Goal: Task Accomplishment & Management: Manage account settings

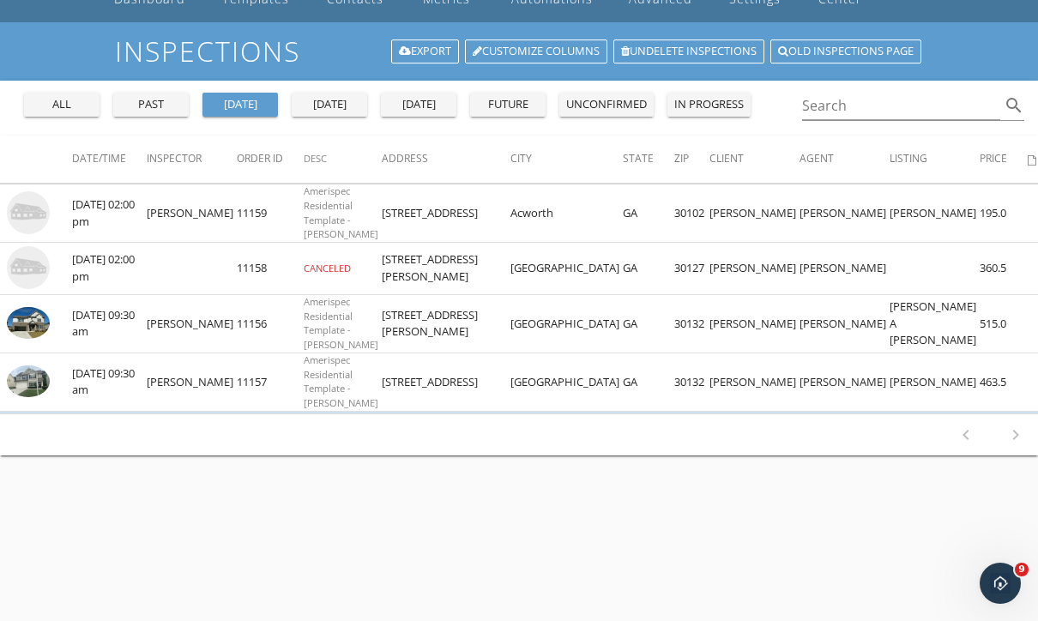
scroll to position [94, 0]
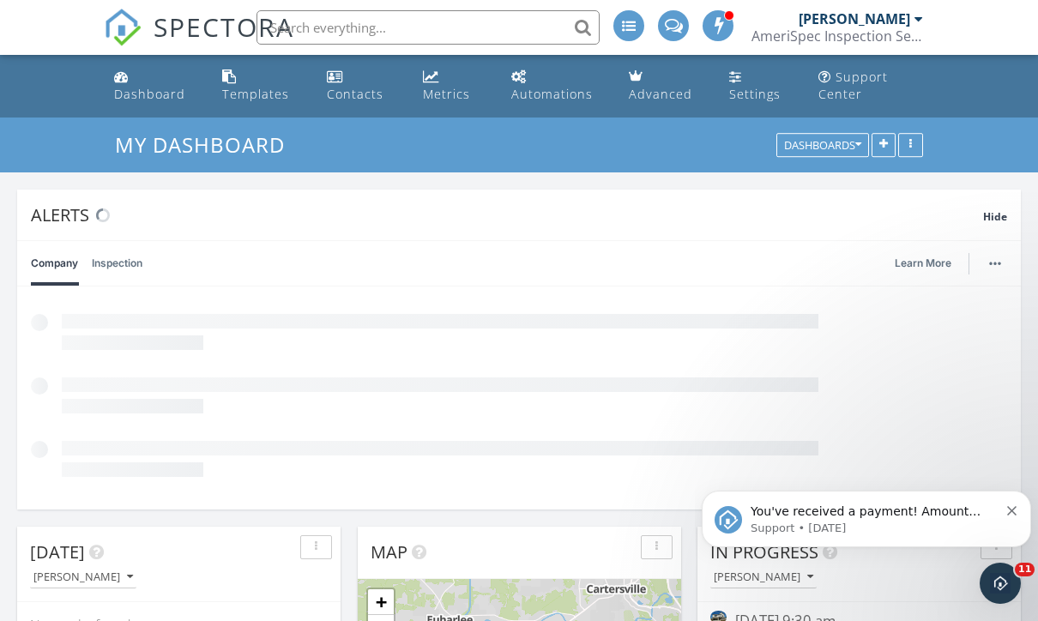
click at [889, 38] on div "AmeriSpec Inspection Services" at bounding box center [838, 35] width 172 height 17
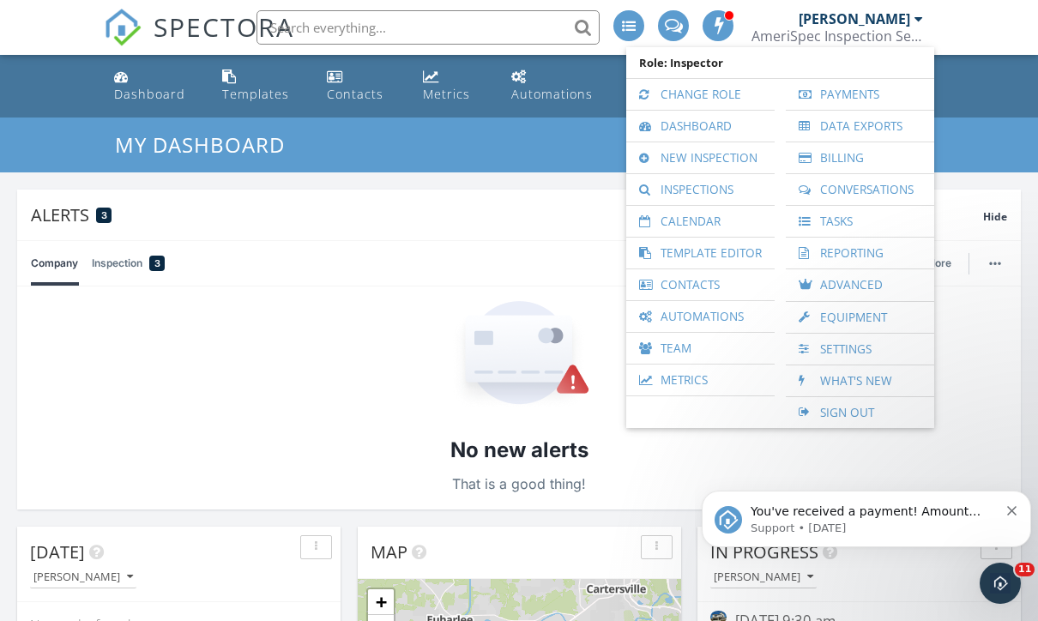
click at [670, 198] on link "Inspections" at bounding box center [700, 189] width 131 height 31
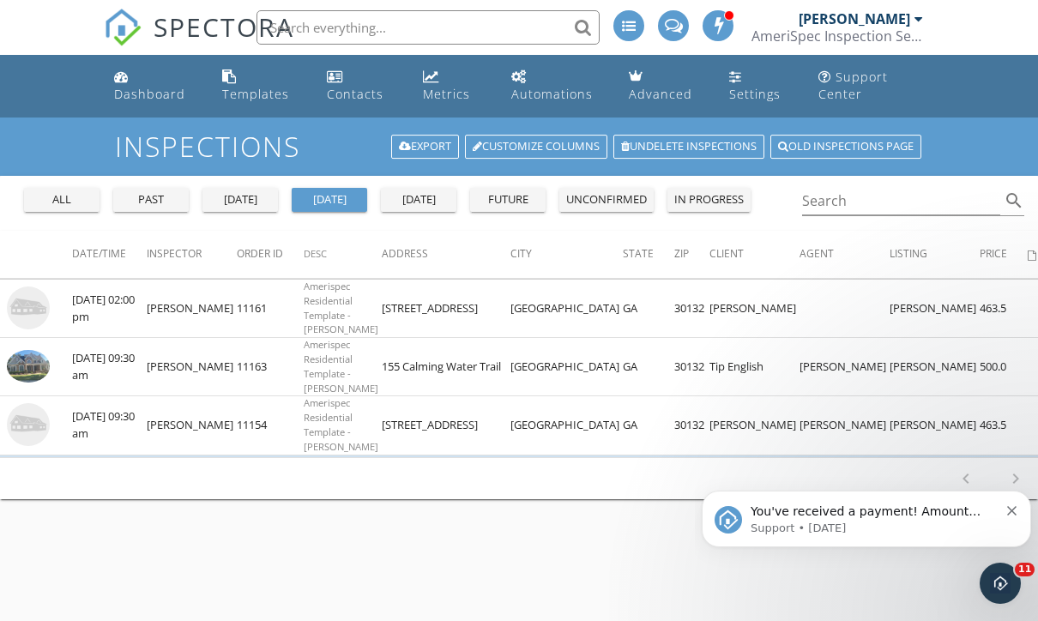
click at [31, 423] on img at bounding box center [28, 424] width 43 height 43
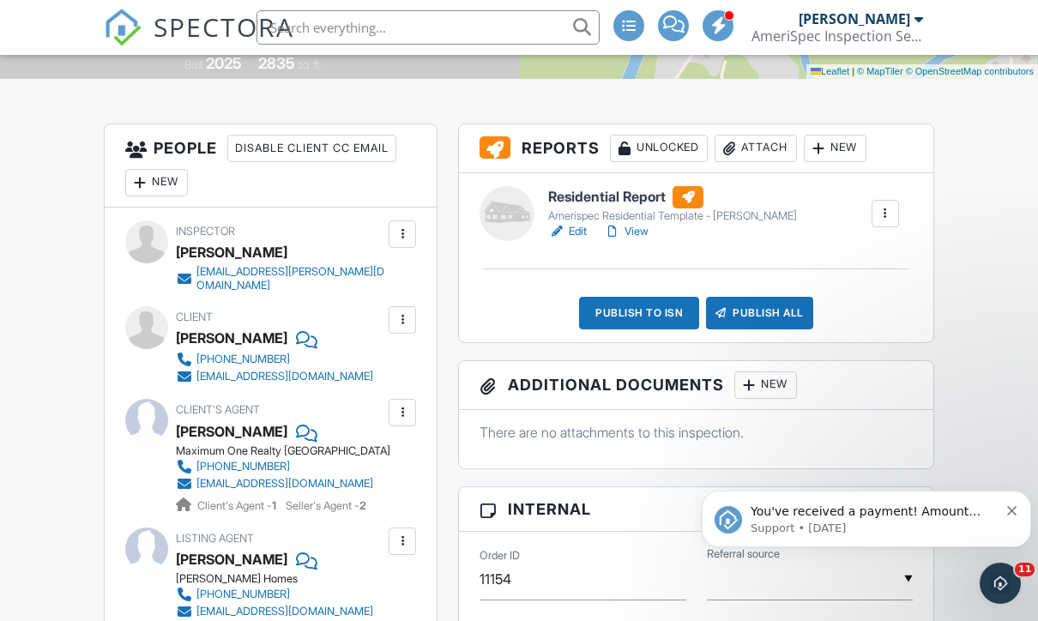
click at [148, 182] on div at bounding box center [139, 182] width 17 height 17
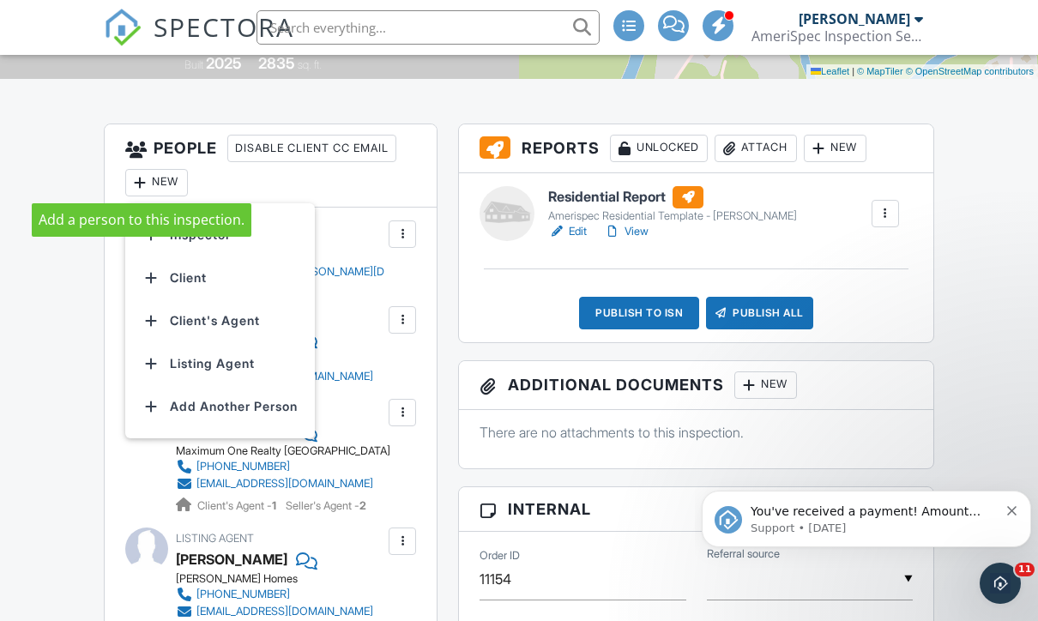
click at [185, 240] on li "Inspector" at bounding box center [220, 235] width 169 height 43
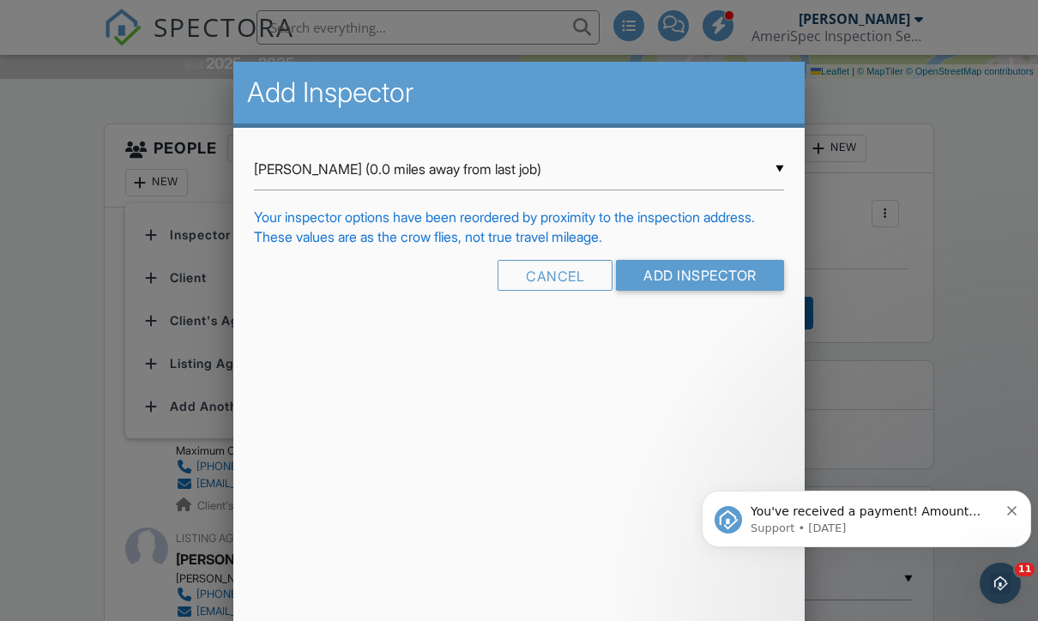
click at [723, 291] on input "Add Inspector" at bounding box center [700, 275] width 168 height 31
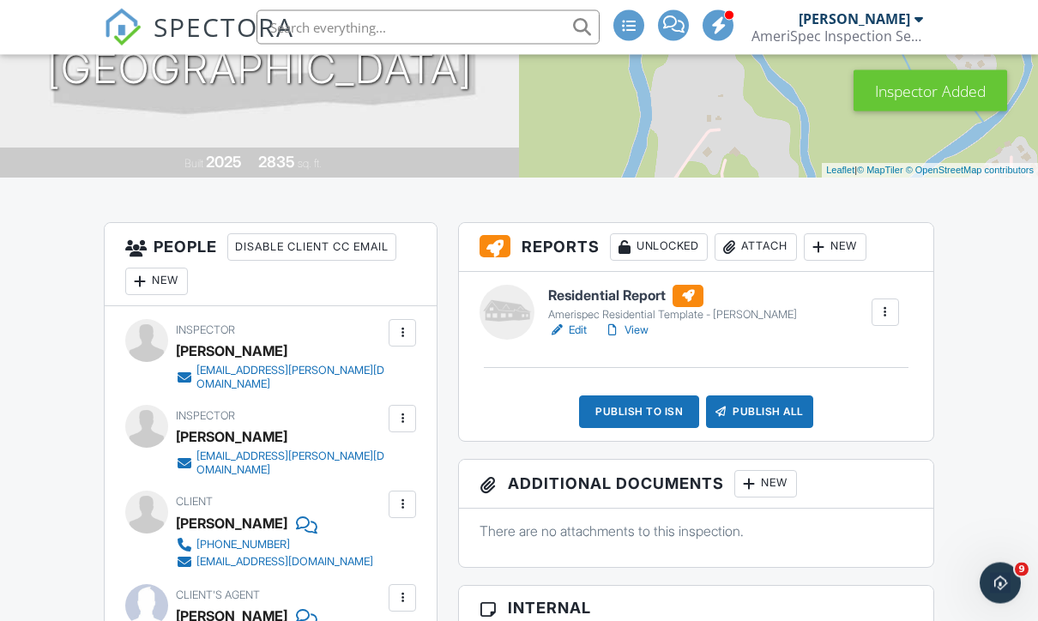
scroll to position [299, 0]
click at [398, 410] on div at bounding box center [402, 418] width 17 height 17
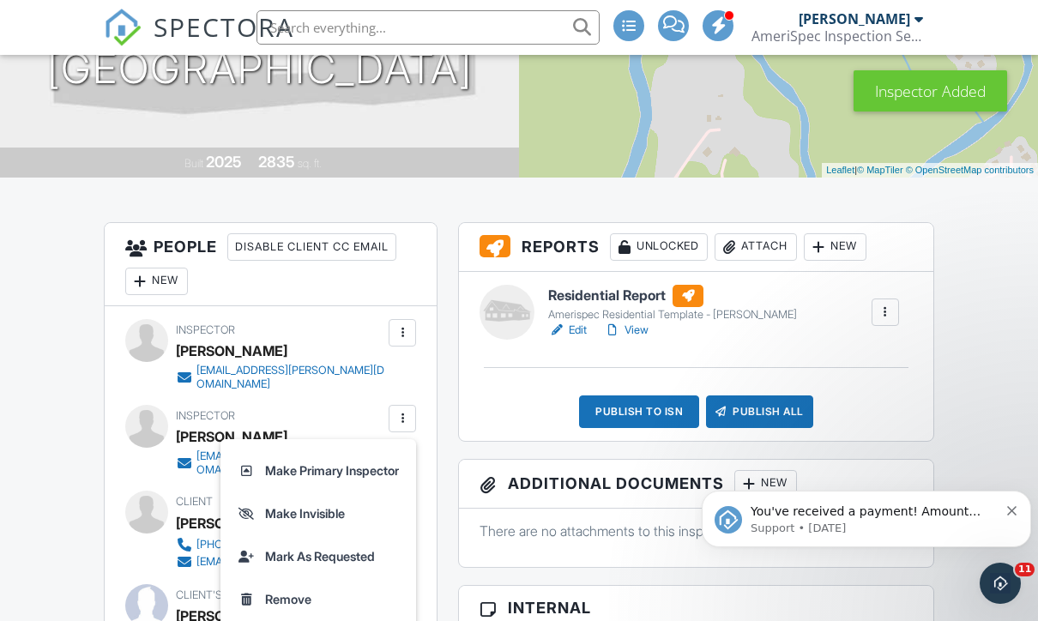
scroll to position [0, 0]
click at [271, 588] on li "Remove" at bounding box center [318, 599] width 175 height 43
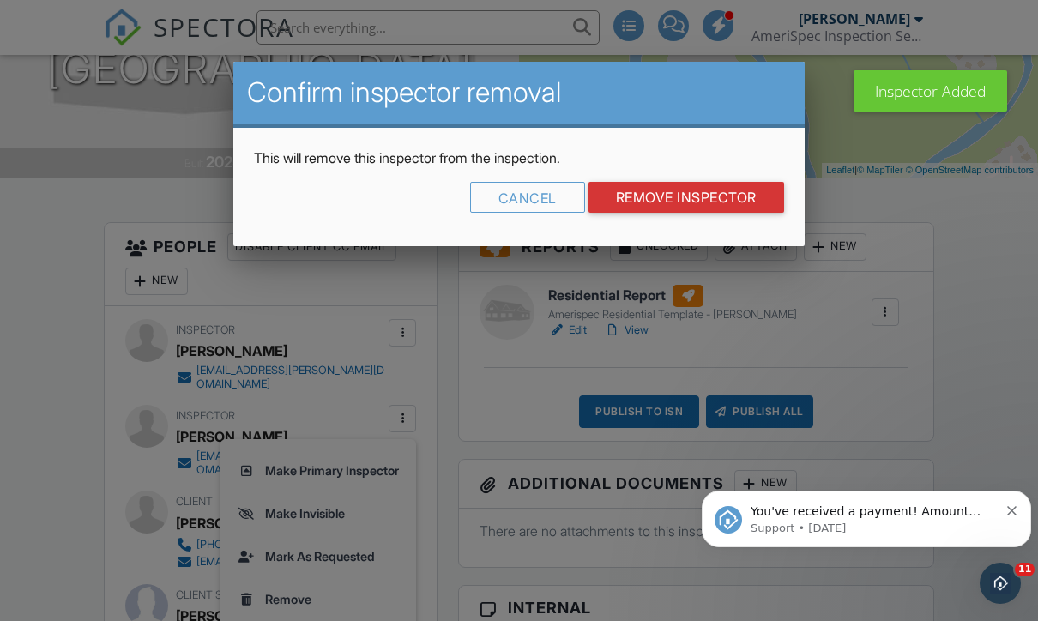
click at [734, 204] on input "Remove Inspector" at bounding box center [687, 197] width 196 height 31
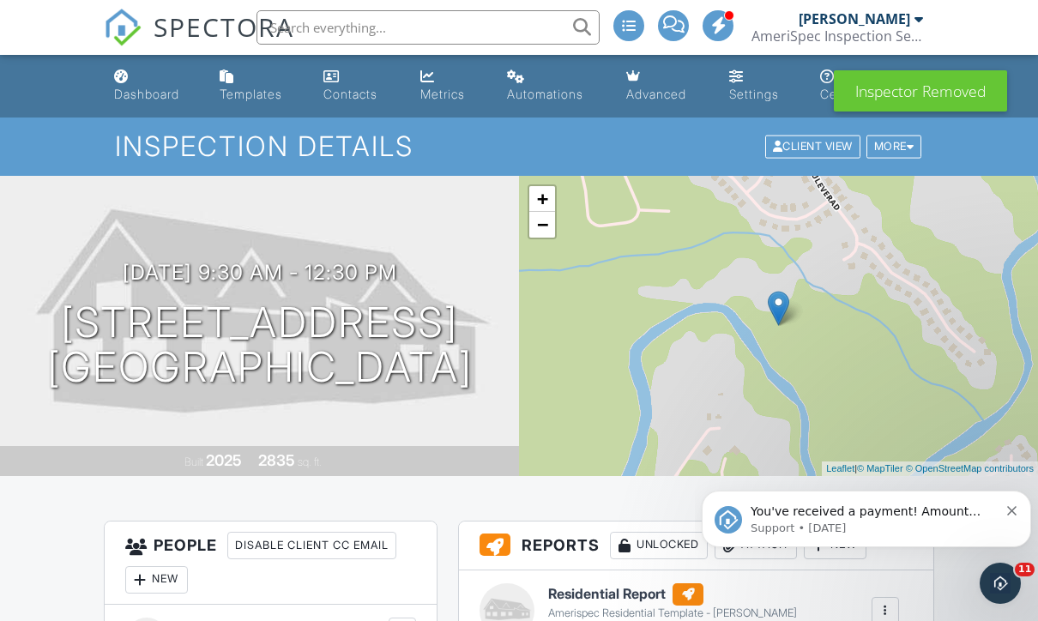
click at [882, 32] on div "AmeriSpec Inspection Services" at bounding box center [838, 35] width 172 height 17
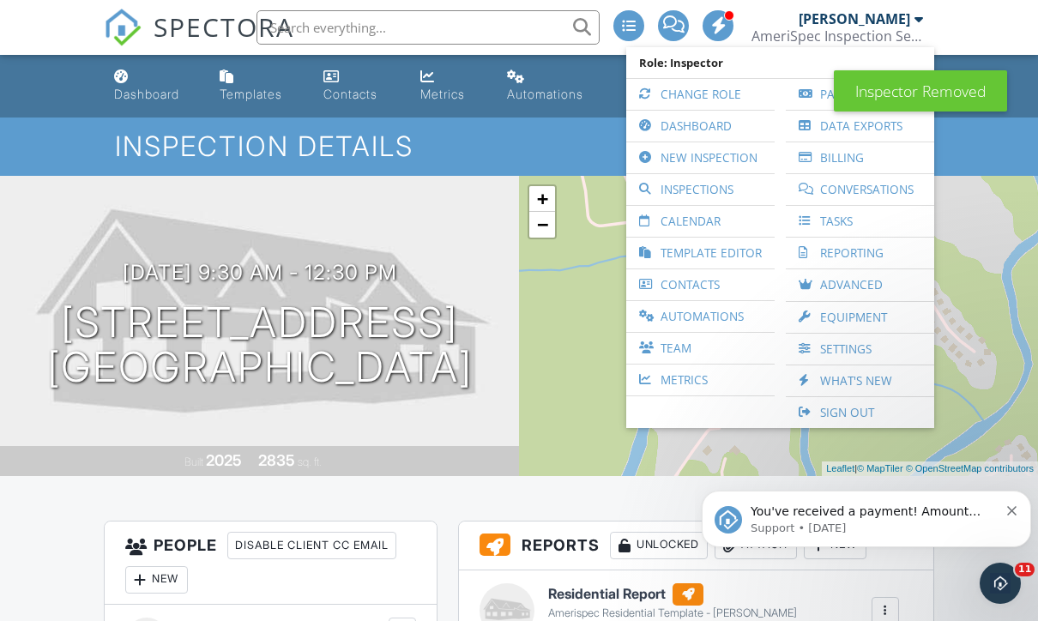
click at [716, 185] on link "Inspections" at bounding box center [700, 189] width 131 height 31
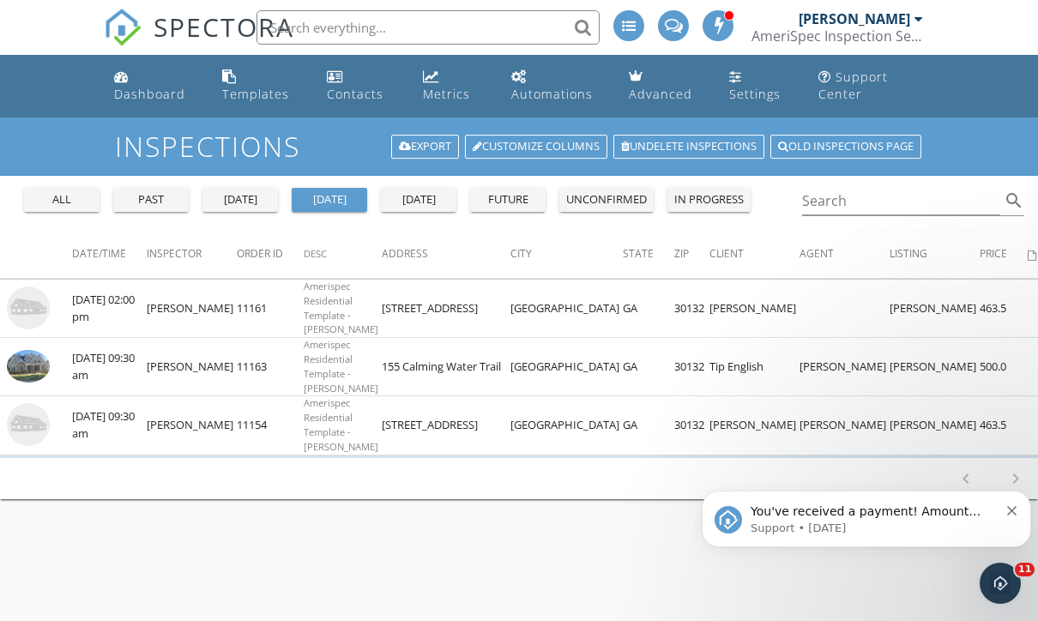
click at [35, 295] on img at bounding box center [28, 308] width 43 height 43
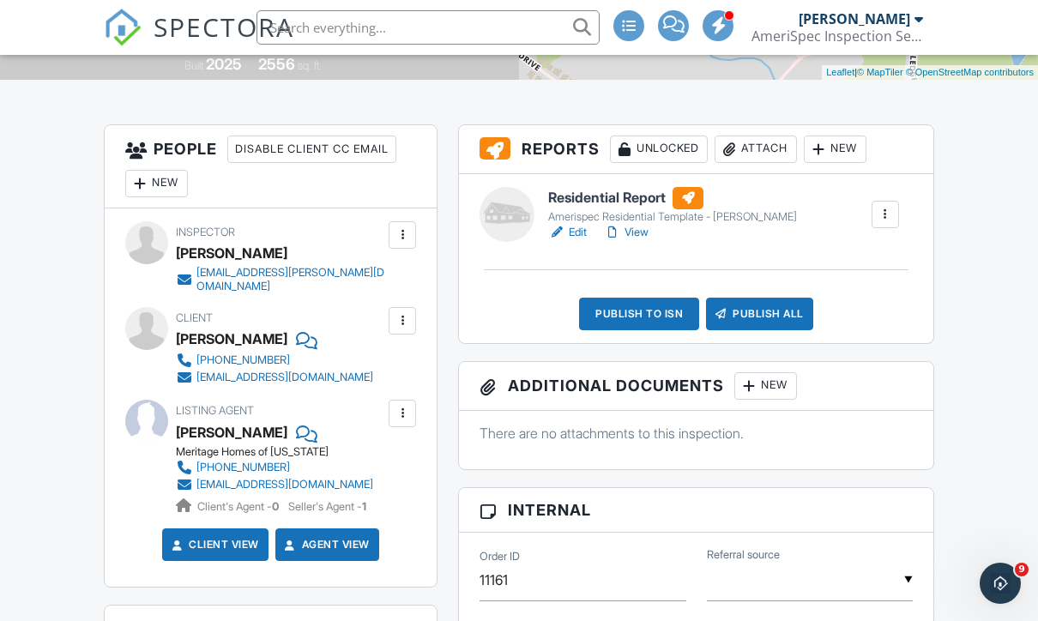
click at [153, 173] on div "New" at bounding box center [156, 183] width 63 height 27
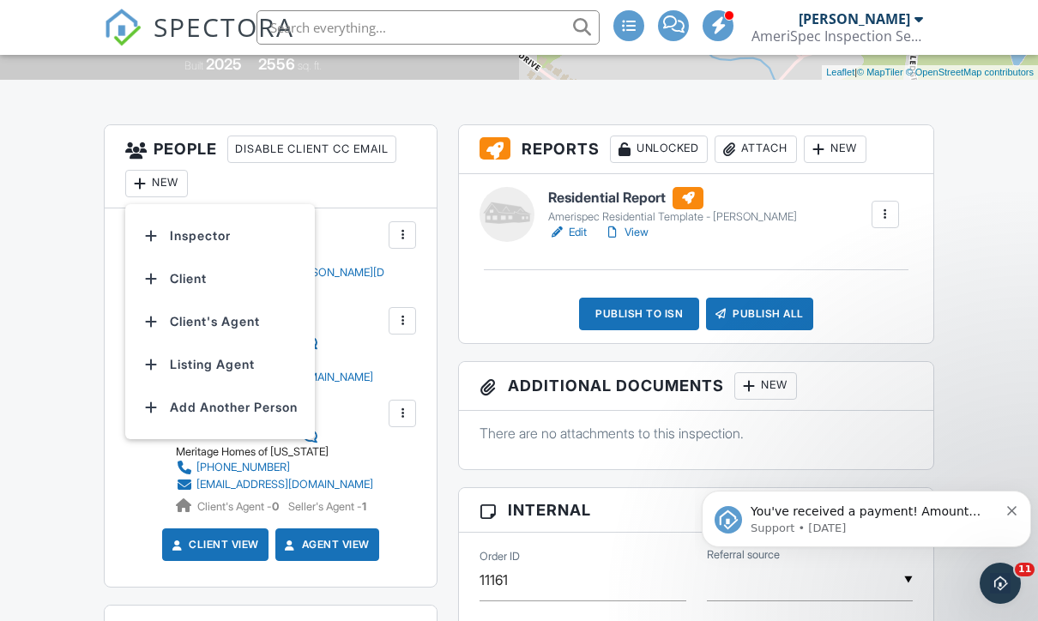
click at [190, 233] on li "Inspector" at bounding box center [220, 236] width 169 height 43
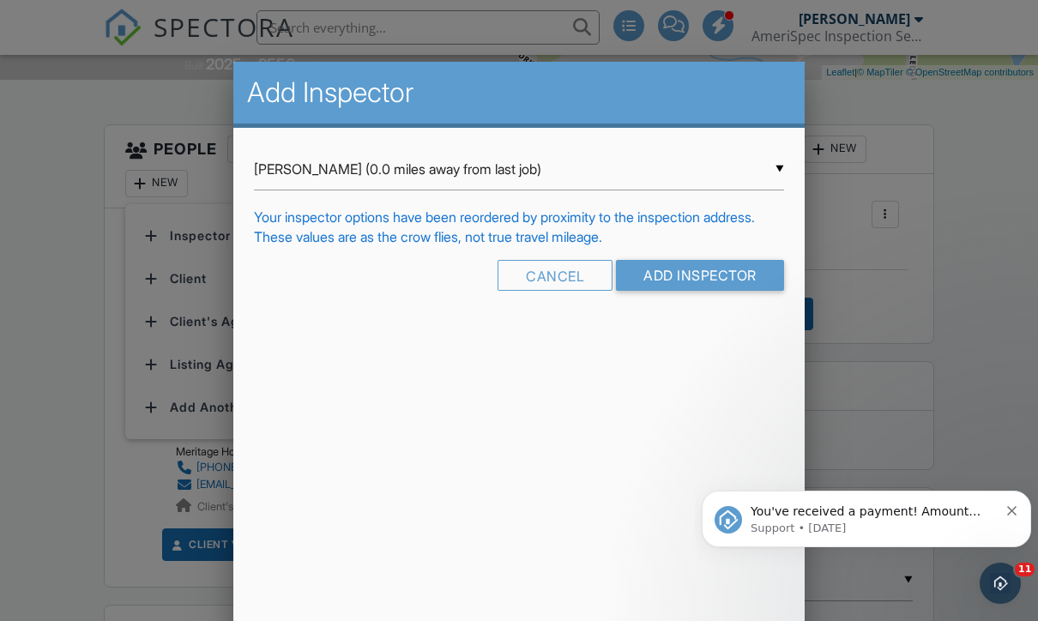
click at [727, 227] on div "Your inspector options have been reordered by proximity to the inspection addre…" at bounding box center [519, 217] width 530 height 19
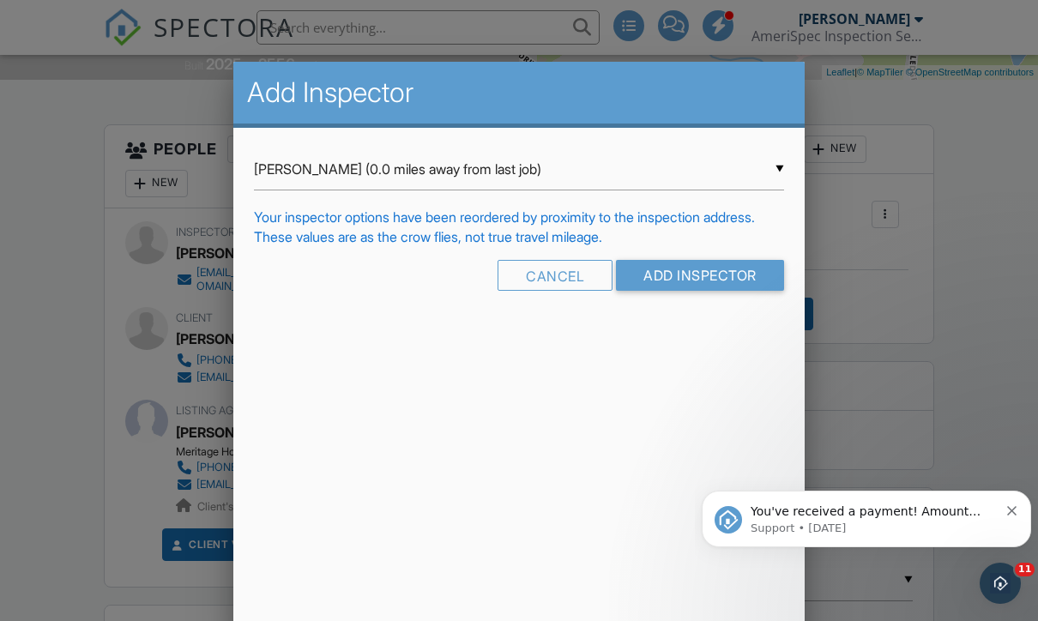
click at [749, 291] on input "Add Inspector" at bounding box center [700, 275] width 168 height 31
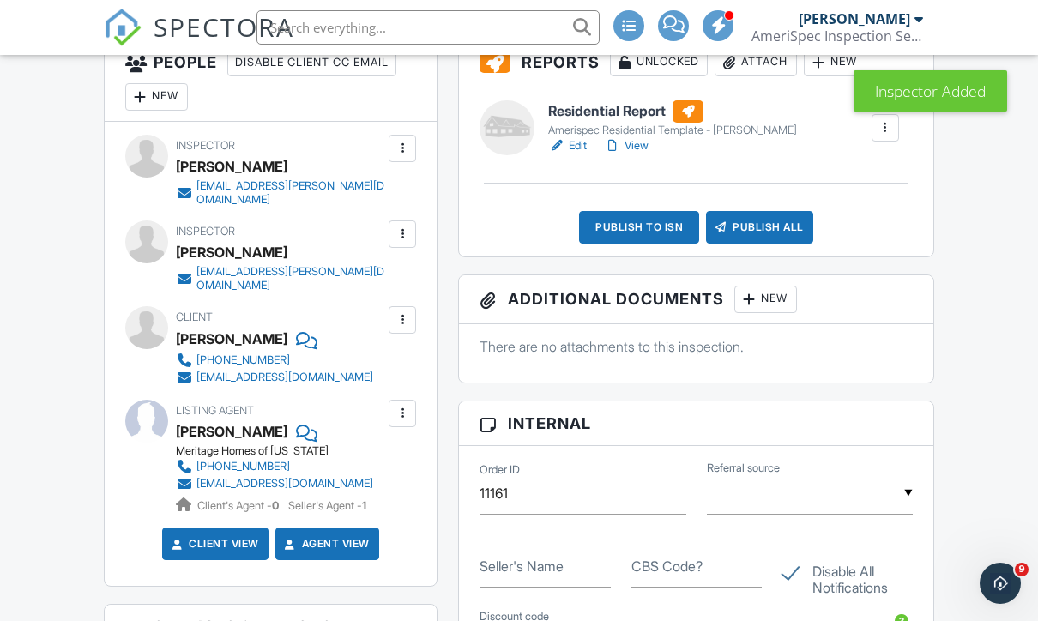
click at [409, 221] on div at bounding box center [402, 234] width 27 height 27
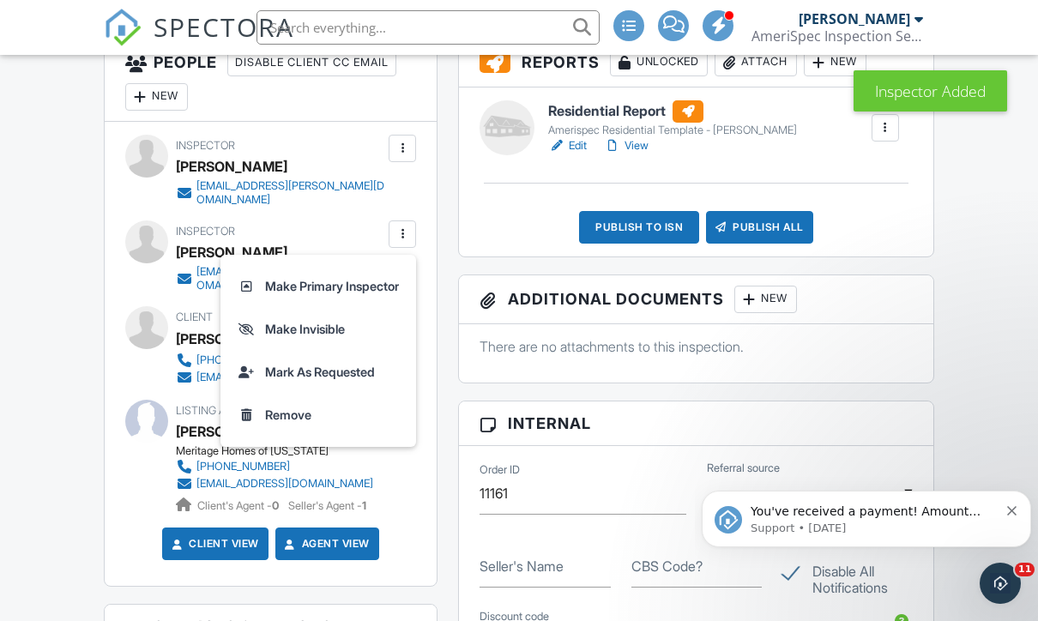
click at [267, 400] on li "Remove" at bounding box center [318, 415] width 175 height 43
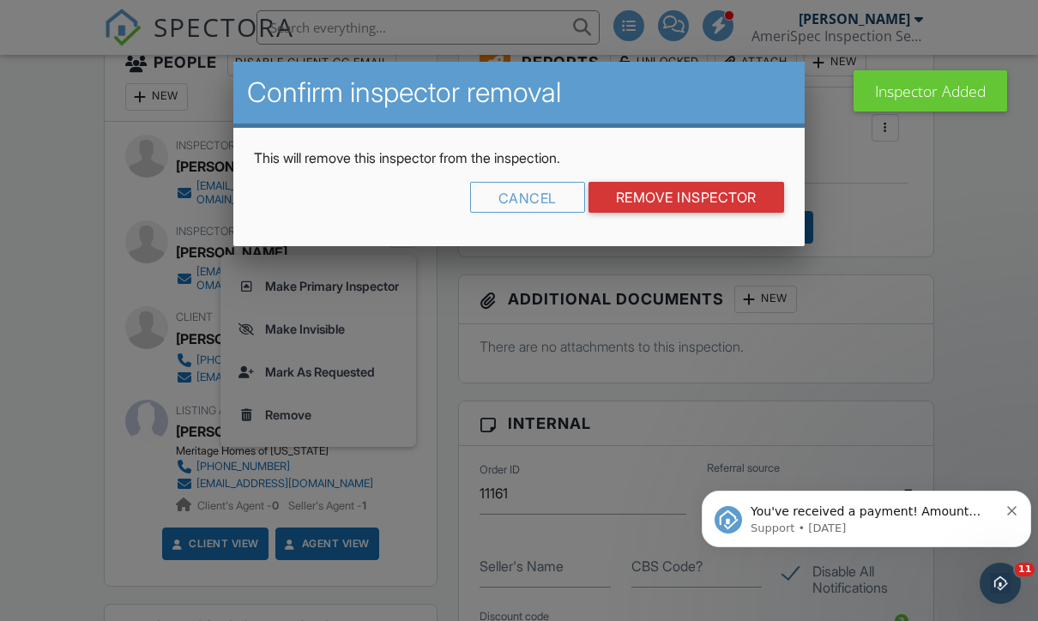
click at [717, 205] on input "Remove Inspector" at bounding box center [687, 197] width 196 height 31
